Goal: Transaction & Acquisition: Purchase product/service

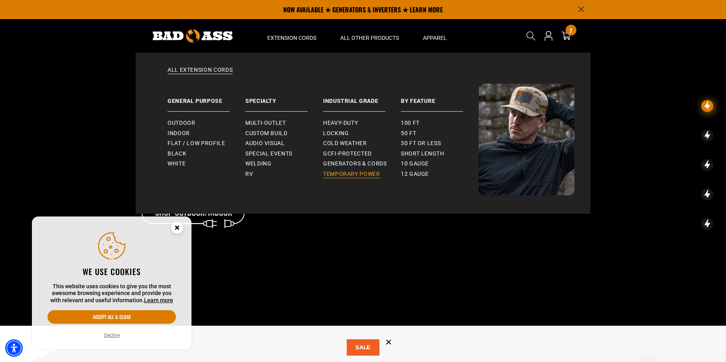
click at [352, 176] on span "Temporary Power" at bounding box center [351, 174] width 57 height 7
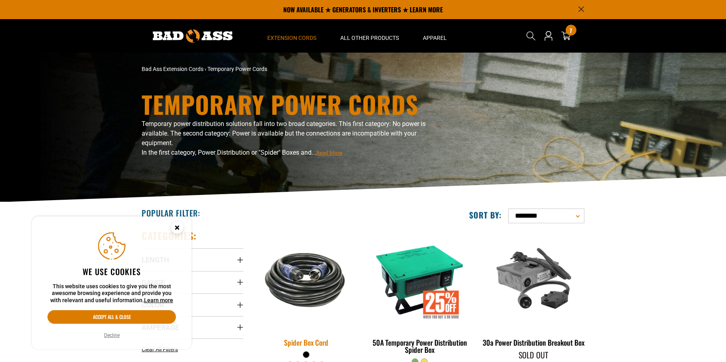
click at [319, 280] on img at bounding box center [307, 280] width 112 height 68
